Goal: Information Seeking & Learning: Learn about a topic

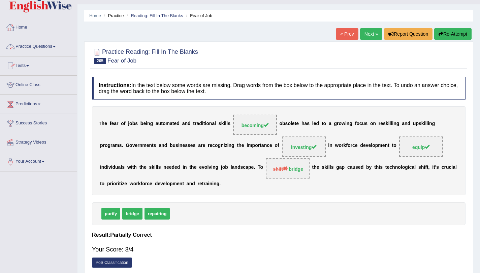
click at [40, 38] on link "Practice Questions" at bounding box center [38, 45] width 77 height 17
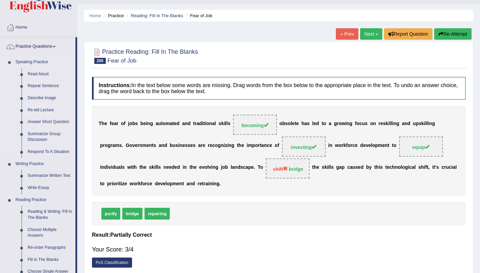
click at [34, 105] on link "Re-tell Lecture" at bounding box center [50, 110] width 51 height 12
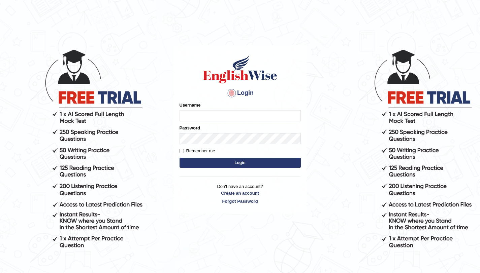
type input "amandeep73"
click at [196, 165] on button "Login" at bounding box center [239, 163] width 121 height 10
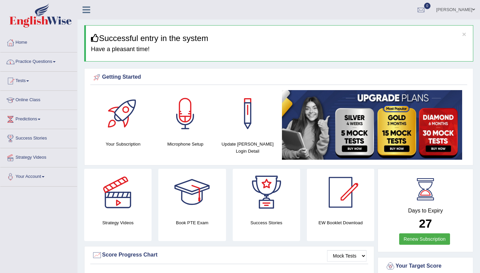
click at [45, 64] on link "Practice Questions" at bounding box center [38, 61] width 77 height 17
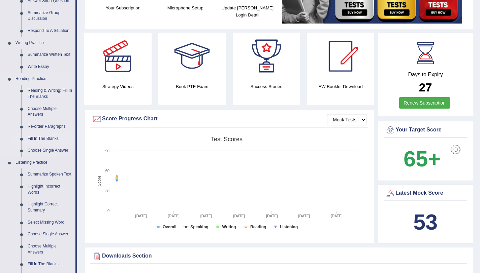
scroll to position [137, 0]
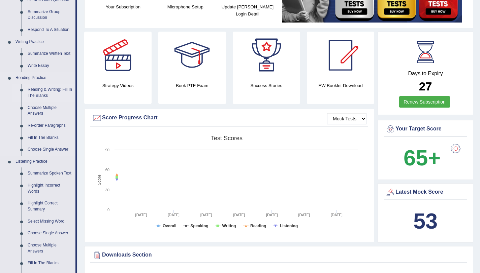
click at [36, 95] on link "Reading & Writing: Fill In The Blanks" at bounding box center [50, 93] width 51 height 18
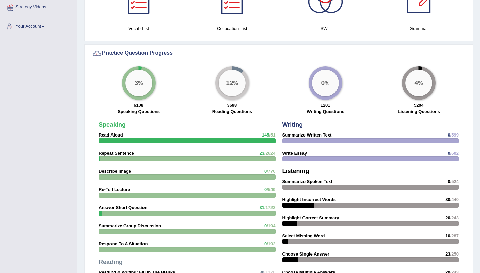
scroll to position [470, 0]
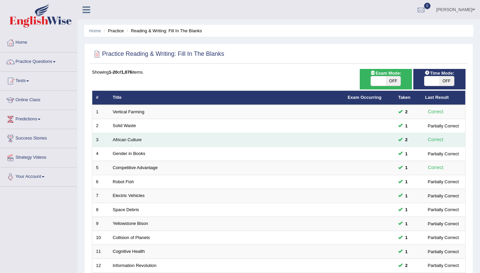
scroll to position [172, 0]
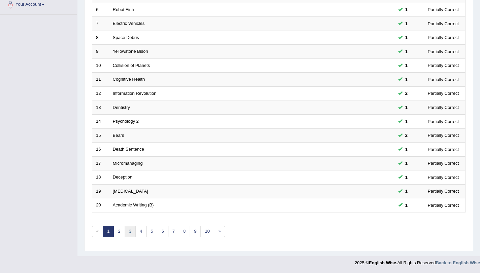
click at [129, 232] on link "3" at bounding box center [130, 231] width 11 height 11
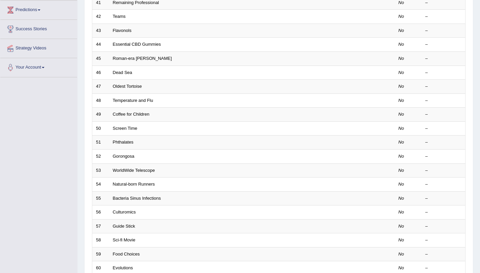
scroll to position [172, 0]
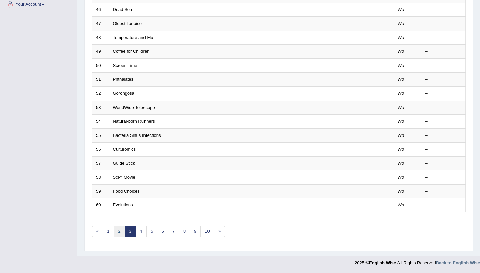
click at [120, 236] on link "2" at bounding box center [118, 231] width 11 height 11
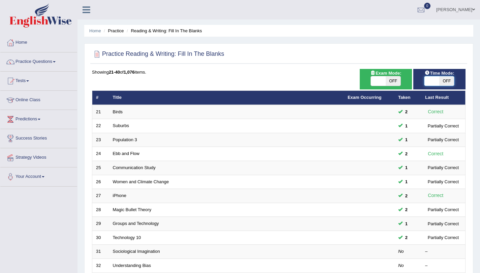
click at [435, 79] on span at bounding box center [431, 80] width 15 height 9
checkbox input "true"
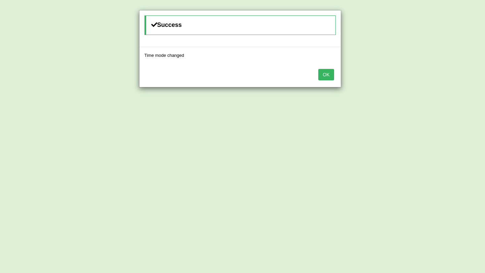
click at [322, 74] on button "OK" at bounding box center [325, 74] width 15 height 11
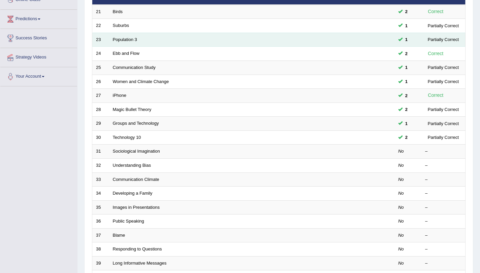
scroll to position [172, 0]
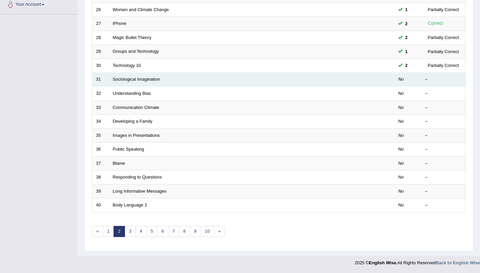
click at [129, 73] on td "Sociological Imagination" at bounding box center [226, 80] width 235 height 14
click at [132, 78] on link "Sociological Imagination" at bounding box center [136, 79] width 47 height 5
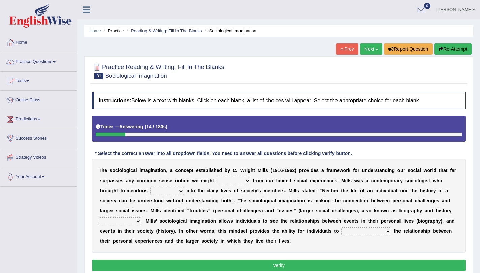
click at [228, 181] on select "depart derive describe deprive" at bounding box center [234, 181] width 34 height 8
select select "depart"
click at [217, 177] on select "depart derive describe deprive" at bounding box center [234, 181] width 34 height 8
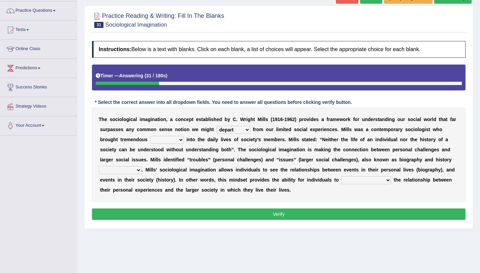
scroll to position [52, 0]
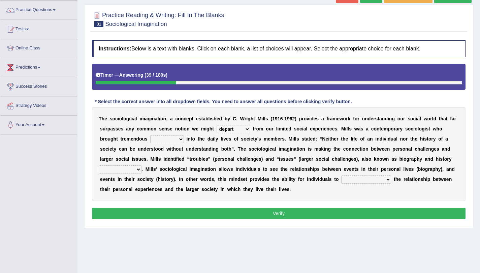
click at [157, 141] on select "sight insight comment interaction" at bounding box center [167, 139] width 34 height 8
select select "interaction"
click at [150, 135] on select "sight insight comment interaction" at bounding box center [167, 139] width 34 height 8
drag, startPoint x: 421, startPoint y: 162, endPoint x: 183, endPoint y: 173, distance: 238.4
click at [183, 173] on div "T h e s o c i o l o g i c a l i m a g i n a t i o n , a c o n c e p t e s t a b…" at bounding box center [278, 154] width 373 height 94
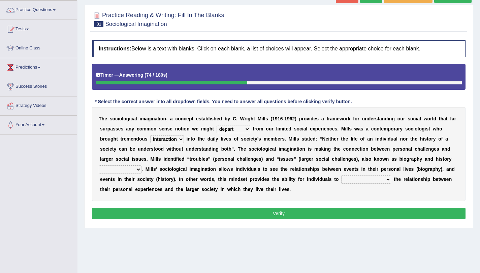
click at [106, 169] on select "accordingly collectively respectively spontaneously" at bounding box center [120, 170] width 43 height 8
select select "respectively"
click at [99, 166] on select "accordingly collectively respectively spontaneously" at bounding box center [120, 170] width 43 height 8
click at [345, 183] on select "commercialize capitalize realize compartmentalize" at bounding box center [366, 180] width 50 height 8
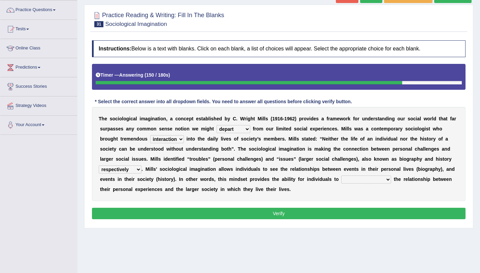
select select "realize"
click at [341, 176] on select "commercialize capitalize realize compartmentalize" at bounding box center [366, 180] width 50 height 8
click at [246, 213] on button "Verify" at bounding box center [278, 213] width 373 height 11
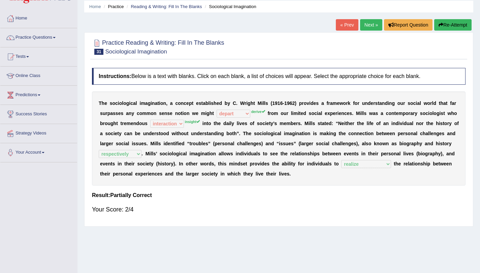
scroll to position [20, 0]
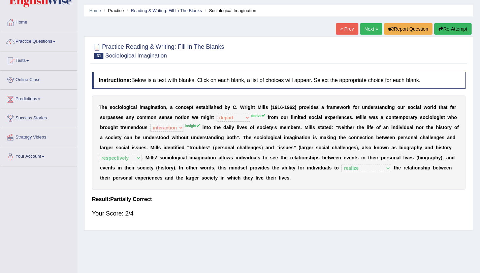
click at [367, 28] on link "Next »" at bounding box center [371, 28] width 22 height 11
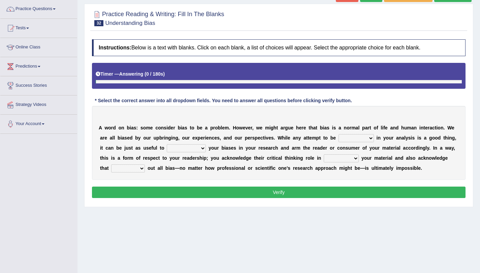
scroll to position [80, 0]
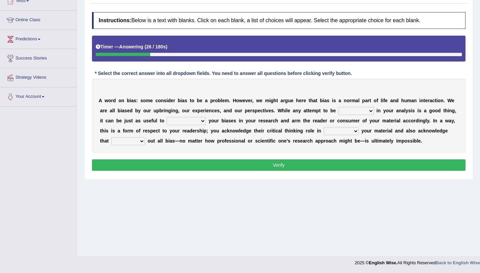
click at [332, 110] on b "b" at bounding box center [331, 110] width 3 height 5
click at [347, 114] on select "objective optimistic subjective pessimistic" at bounding box center [355, 111] width 35 height 8
select select "optimistic"
click at [338, 107] on select "objective optimistic subjective pessimistic" at bounding box center [355, 111] width 35 height 8
click at [173, 125] on select "assume achieve acquire acknowledge" at bounding box center [186, 121] width 39 height 8
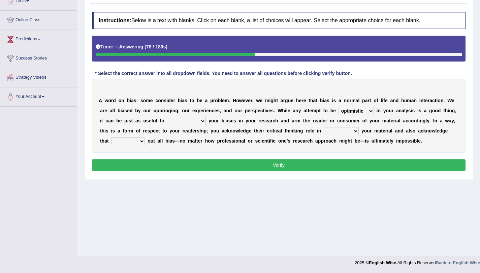
select select "assume"
click at [167, 117] on select "assume achieve acquire acknowledge" at bounding box center [186, 121] width 39 height 8
click at [328, 134] on select "contacting consuming conducting confirming" at bounding box center [341, 131] width 35 height 8
select select "conducting"
click at [324, 127] on select "contacting consuming conducting confirming" at bounding box center [341, 131] width 35 height 8
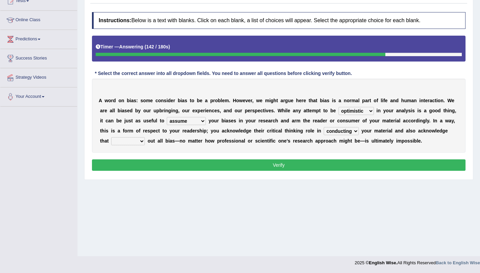
click at [125, 143] on select "phasing building ruling pushing" at bounding box center [128, 141] width 34 height 8
select select "pushing"
click at [111, 137] on select "phasing building ruling pushing" at bounding box center [128, 141] width 34 height 8
click at [229, 171] on button "Verify" at bounding box center [278, 165] width 373 height 11
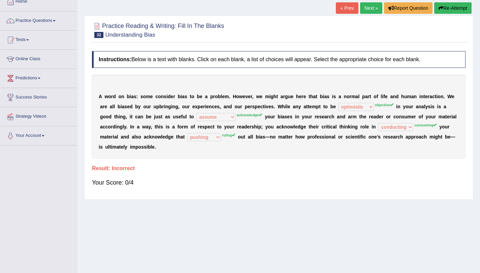
scroll to position [41, 0]
click at [451, 13] on button "Re-Attempt" at bounding box center [452, 8] width 37 height 11
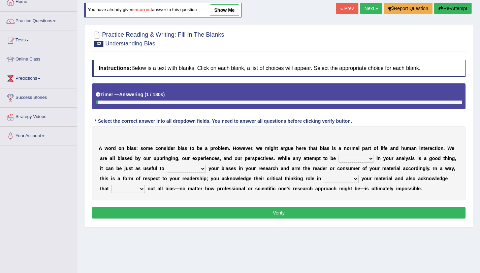
click at [357, 182] on select "contacting consuming conducting confirming" at bounding box center [341, 179] width 35 height 8
select select "consuming"
click at [324, 175] on select "contacting consuming conducting confirming" at bounding box center [341, 179] width 35 height 8
click at [357, 160] on select "objective optimistic subjective pessimistic" at bounding box center [355, 159] width 35 height 8
select select "objective"
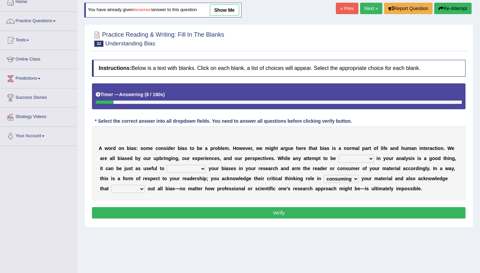
click at [338, 155] on select "objective optimistic subjective pessimistic" at bounding box center [355, 159] width 35 height 8
click at [193, 173] on select "assume achieve acquire acknowledge" at bounding box center [186, 169] width 39 height 8
select select "acknowledge"
click at [167, 165] on select "assume achieve acquire acknowledge" at bounding box center [186, 169] width 39 height 8
click at [125, 190] on select "phasing building ruling pushing" at bounding box center [128, 189] width 34 height 8
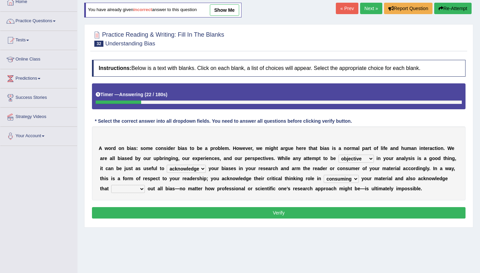
select select "ruling"
click at [111, 185] on select "phasing building ruling pushing" at bounding box center [128, 189] width 34 height 8
click at [120, 191] on select "phasing building ruling pushing" at bounding box center [128, 189] width 34 height 8
drag, startPoint x: 210, startPoint y: 223, endPoint x: 226, endPoint y: 214, distance: 18.3
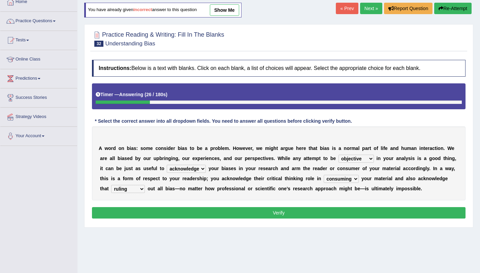
click at [226, 214] on div "Instructions: Below is a text with blanks. Click on each blank, a list of choic…" at bounding box center [278, 141] width 377 height 168
click at [226, 214] on button "Verify" at bounding box center [278, 212] width 373 height 11
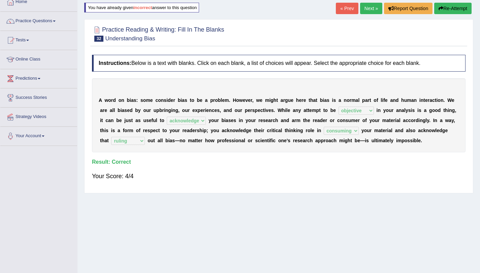
click at [370, 10] on link "Next »" at bounding box center [371, 8] width 22 height 11
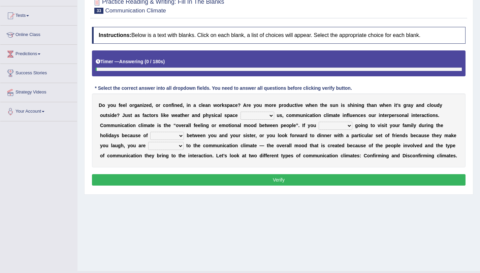
scroll to position [80, 0]
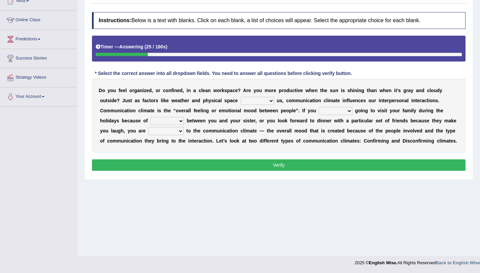
click at [248, 101] on select "improve impact impose imply" at bounding box center [257, 101] width 34 height 8
select select "impact"
click at [240, 97] on select "improve impact impose imply" at bounding box center [257, 101] width 34 height 8
click at [325, 110] on select "dread force scare afraid" at bounding box center [336, 111] width 34 height 8
select select "afraid"
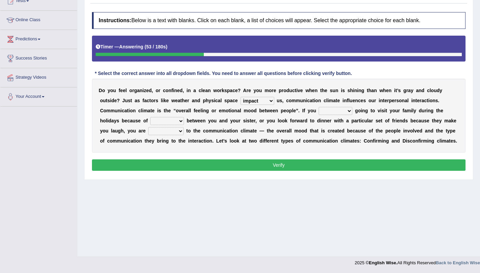
click at [319, 107] on select "dread force scare afraid" at bounding box center [336, 111] width 34 height 8
click at [156, 123] on select "tender tension tendency tenacity" at bounding box center [167, 121] width 34 height 8
select select "tension"
click at [150, 117] on select "tender tension tendency tenacity" at bounding box center [167, 121] width 34 height 8
click at [158, 134] on select "relying relating responding recycling" at bounding box center [165, 131] width 35 height 8
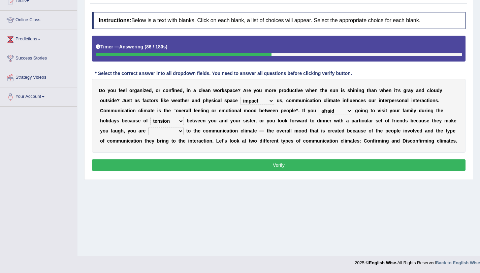
click at [158, 134] on select "relying relating responding recycling" at bounding box center [165, 131] width 35 height 8
select select "relating"
click at [148, 127] on select "relying relating responding recycling" at bounding box center [165, 131] width 35 height 8
click at [243, 165] on button "Verify" at bounding box center [278, 165] width 373 height 11
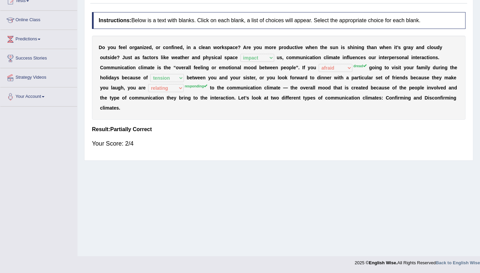
click at [167, 93] on div "D o y o u f e e l o r g a n i z e d , o r c o n f i n e d , i n a c l e a n w o…" at bounding box center [278, 78] width 373 height 84
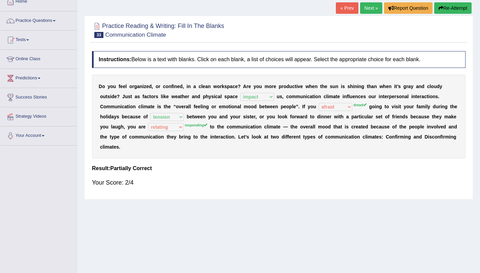
scroll to position [41, 0]
click at [370, 13] on link "Next »" at bounding box center [371, 8] width 22 height 11
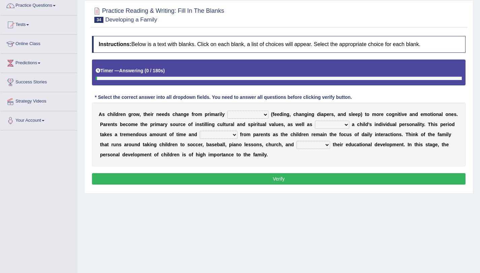
scroll to position [80, 0]
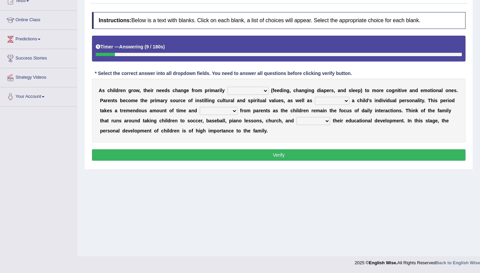
click at [234, 93] on select "psychological educational physical social" at bounding box center [247, 91] width 41 height 8
click at [227, 87] on select "psychological educational physical social" at bounding box center [247, 91] width 41 height 8
click at [259, 91] on select "psychological educational physical social" at bounding box center [247, 91] width 41 height 8
click at [227, 87] on select "psychological educational physical social" at bounding box center [247, 91] width 41 height 8
click at [250, 94] on select "psychological educational physical social" at bounding box center [247, 91] width 41 height 8
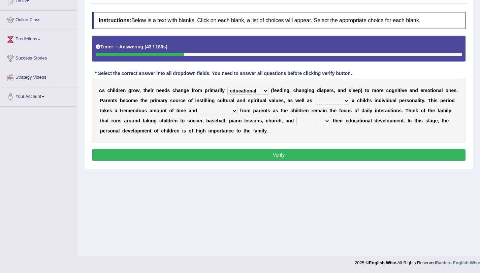
select select "psychological"
click at [227, 87] on select "psychological educational physical social" at bounding box center [247, 91] width 41 height 8
click at [320, 101] on select "caring calculating feeding fostering" at bounding box center [332, 101] width 34 height 8
select select "caring"
click at [315, 97] on select "caring calculating feeding fostering" at bounding box center [332, 101] width 34 height 8
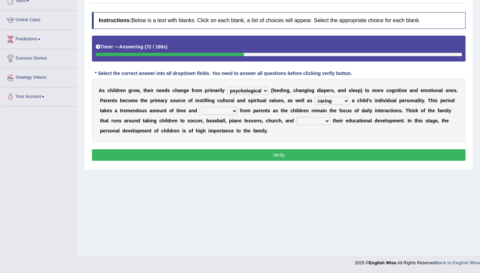
click at [209, 114] on select "commitment components compliance comments" at bounding box center [219, 111] width 38 height 8
select select "commitment"
click at [200, 107] on select "commitment components compliance comments" at bounding box center [219, 111] width 38 height 8
click at [310, 124] on select "granting guiding generating gaining" at bounding box center [313, 121] width 34 height 8
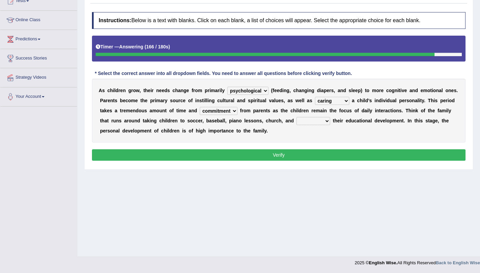
select select "generating"
click at [296, 117] on select "granting guiding generating gaining" at bounding box center [313, 121] width 34 height 8
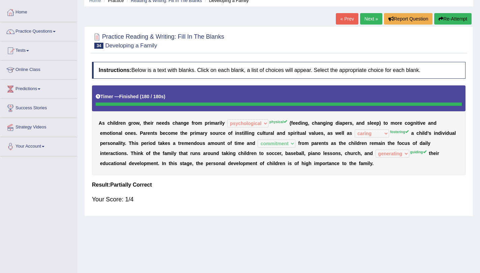
scroll to position [29, 0]
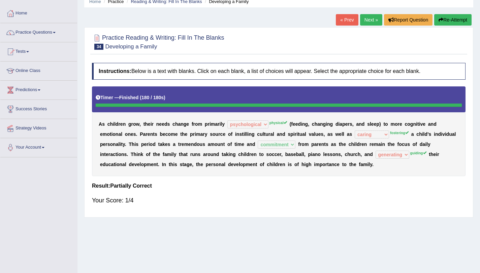
click at [367, 23] on link "Next »" at bounding box center [371, 19] width 22 height 11
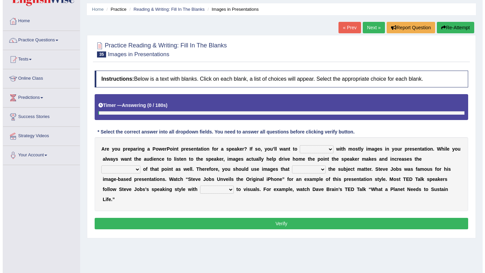
scroll to position [80, 0]
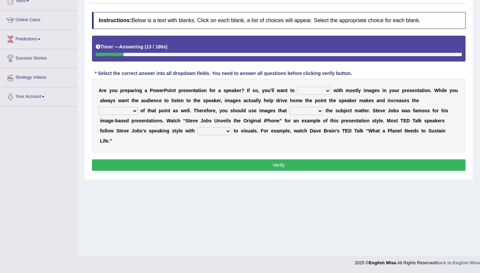
click at [305, 93] on select "stand stay stick stock" at bounding box center [314, 91] width 34 height 8
select select "stick"
click at [297, 87] on select "stand stay stick stock" at bounding box center [314, 91] width 34 height 8
click at [321, 90] on select "stand stay stick stock" at bounding box center [314, 91] width 34 height 8
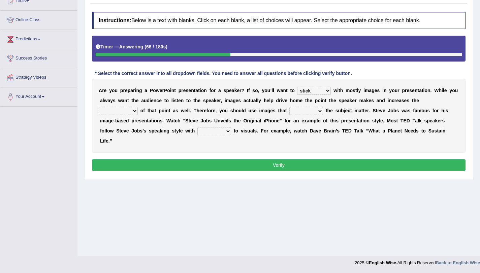
click at [111, 112] on select "memorability morality mobilization mobility" at bounding box center [118, 111] width 39 height 8
select select "memorability"
click at [99, 107] on select "memorability morality mobilization mobility" at bounding box center [118, 111] width 39 height 8
click at [291, 111] on select "suggest supply submit support" at bounding box center [306, 111] width 34 height 8
select select "support"
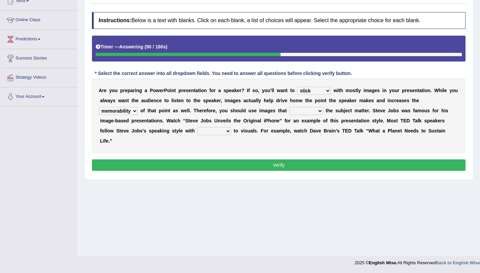
click at [289, 107] on select "suggest supply submit support" at bounding box center [306, 111] width 34 height 8
click at [206, 130] on select "regard result retrospect request" at bounding box center [214, 131] width 34 height 8
select select "regard"
click at [197, 127] on select "regard result retrospect request" at bounding box center [214, 131] width 34 height 8
click at [238, 160] on button "Verify" at bounding box center [278, 165] width 373 height 11
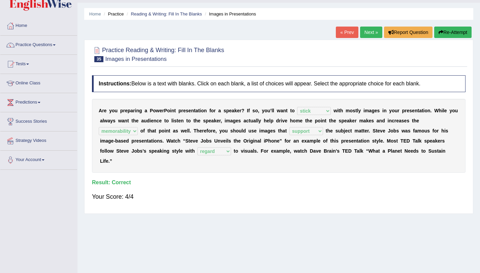
scroll to position [17, 0]
click at [343, 37] on link "« Prev" at bounding box center [347, 32] width 22 height 11
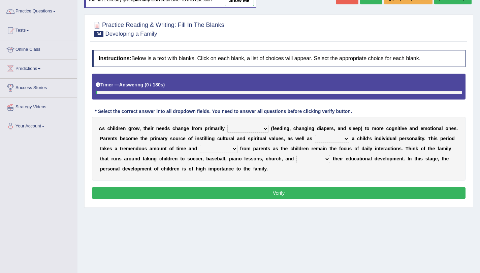
scroll to position [80, 0]
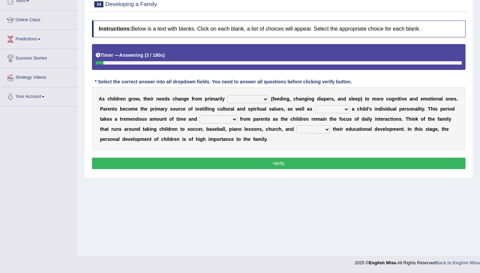
click at [233, 100] on select "psychological educational physical social" at bounding box center [247, 99] width 41 height 8
select select "physical"
click at [227, 95] on select "psychological educational physical social" at bounding box center [247, 99] width 41 height 8
click at [315, 110] on select "caring calculating feeding fostering" at bounding box center [332, 109] width 34 height 8
select select "fostering"
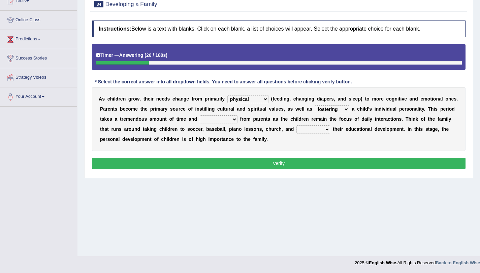
click at [315, 105] on select "caring calculating feeding fostering" at bounding box center [332, 109] width 34 height 8
click at [235, 117] on select "commitment components compliance comments" at bounding box center [219, 120] width 38 height 8
select select "commitment"
click at [200, 116] on select "commitment components compliance comments" at bounding box center [219, 120] width 38 height 8
click at [300, 133] on select "granting guiding generating gaining" at bounding box center [313, 130] width 34 height 8
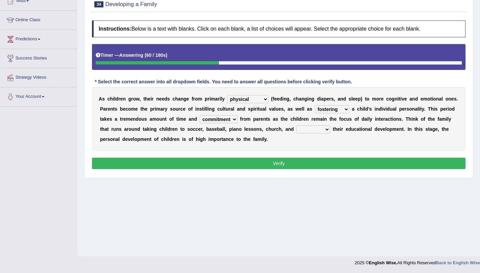
select select "generating"
click at [296, 126] on select "granting guiding generating gaining" at bounding box center [313, 130] width 34 height 8
click at [302, 163] on button "Verify" at bounding box center [278, 163] width 373 height 11
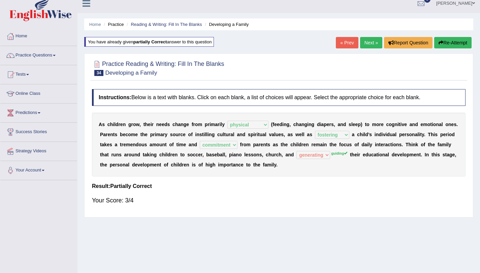
scroll to position [7, 0]
click at [367, 40] on link "Next »" at bounding box center [371, 42] width 22 height 11
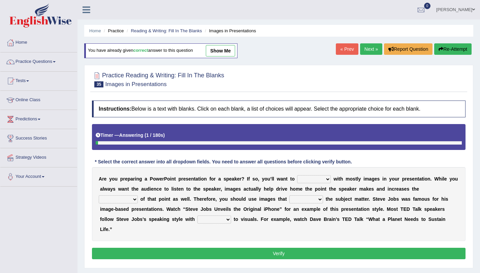
click at [369, 48] on link "Next »" at bounding box center [371, 48] width 22 height 11
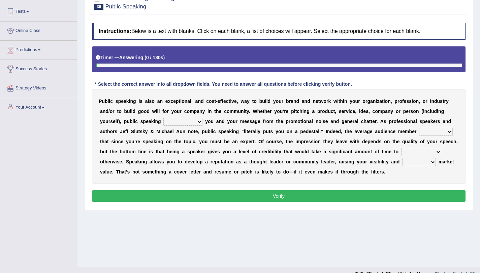
scroll to position [76, 0]
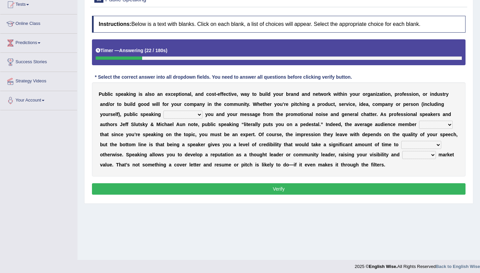
click at [165, 115] on select "differentiates disguises distributes dispute" at bounding box center [182, 115] width 39 height 8
select select "distributes"
click at [163, 111] on select "differentiates disguises distributes dispute" at bounding box center [182, 115] width 39 height 8
click at [428, 127] on select "assists assumes accesses assesses" at bounding box center [436, 125] width 34 height 8
select select "assumes"
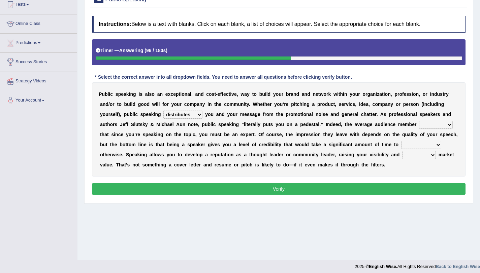
click at [419, 121] on select "assists assumes accesses assesses" at bounding box center [436, 125] width 34 height 8
click at [413, 147] on select "cultivate procrastinate communicate culminate" at bounding box center [421, 145] width 40 height 8
select select "communicate"
click at [401, 141] on select "cultivate procrastinate communicate culminate" at bounding box center [421, 145] width 40 height 8
click at [407, 156] on select "perceived diagnosed recessed divided" at bounding box center [419, 155] width 34 height 8
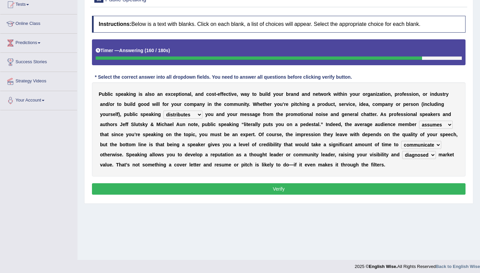
click at [402, 151] on select "perceived diagnosed recessed divided" at bounding box center [419, 155] width 34 height 8
click at [411, 156] on select "perceived diagnosed recessed divided" at bounding box center [419, 155] width 34 height 8
select select "perceived"
click at [402, 151] on select "perceived diagnosed recessed divided" at bounding box center [419, 155] width 34 height 8
click at [390, 191] on button "Verify" at bounding box center [278, 189] width 373 height 11
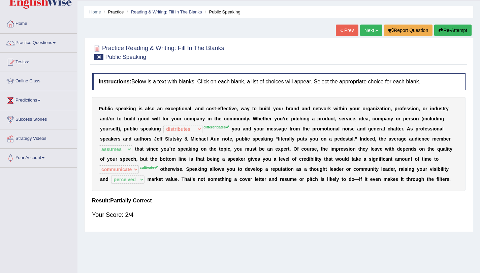
scroll to position [17, 0]
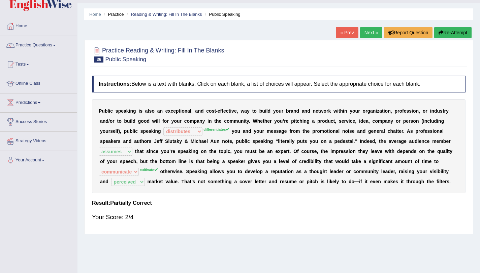
click at [372, 34] on link "Next »" at bounding box center [371, 32] width 22 height 11
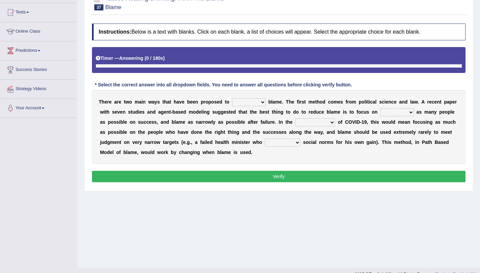
scroll to position [80, 0]
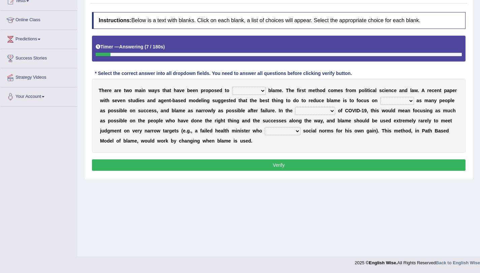
click at [244, 93] on select "abuse release reduce redress" at bounding box center [249, 91] width 34 height 8
select select "reduce"
click at [232, 87] on select "abuse release reduce redress" at bounding box center [249, 91] width 34 height 8
click at [383, 102] on select "praising promising preserving praying" at bounding box center [397, 101] width 34 height 8
select select "preserving"
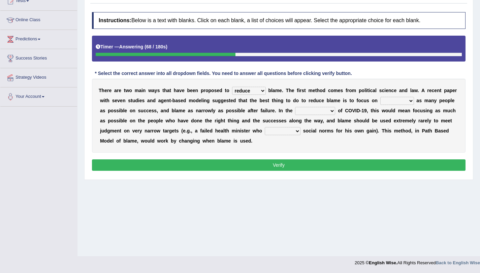
click at [380, 97] on select "praising promising preserving praying" at bounding box center [397, 101] width 34 height 8
click at [408, 102] on select "praising promising preserving praying" at bounding box center [397, 101] width 34 height 8
click at [306, 110] on select "context confrontation text construction" at bounding box center [315, 111] width 40 height 8
select select "context"
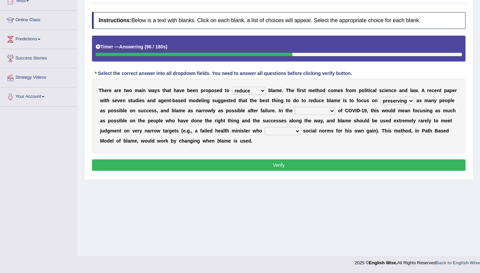
click at [295, 107] on select "context confrontation text construction" at bounding box center [315, 111] width 40 height 8
click at [269, 132] on select "departed established violated met" at bounding box center [283, 131] width 36 height 8
select select "violated"
click at [265, 127] on select "departed established violated met" at bounding box center [283, 131] width 36 height 8
click at [288, 165] on button "Verify" at bounding box center [278, 165] width 373 height 11
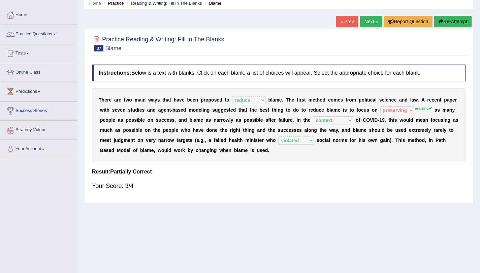
scroll to position [0, 0]
